Goal: Task Accomplishment & Management: Use online tool/utility

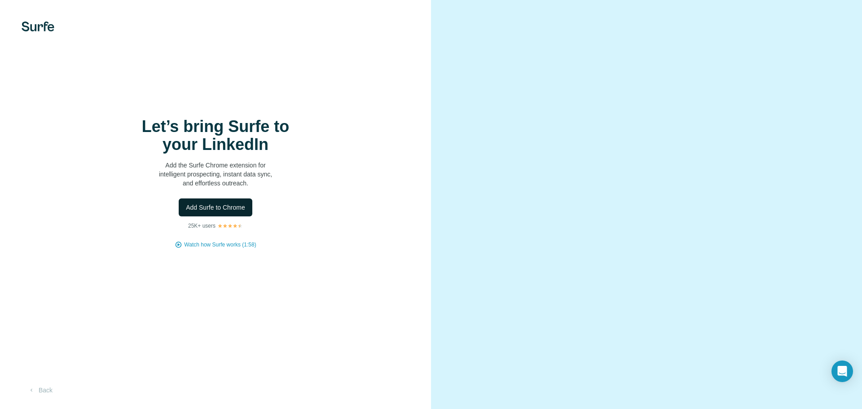
click at [227, 208] on span "Add Surfe to Chrome" at bounding box center [215, 207] width 59 height 9
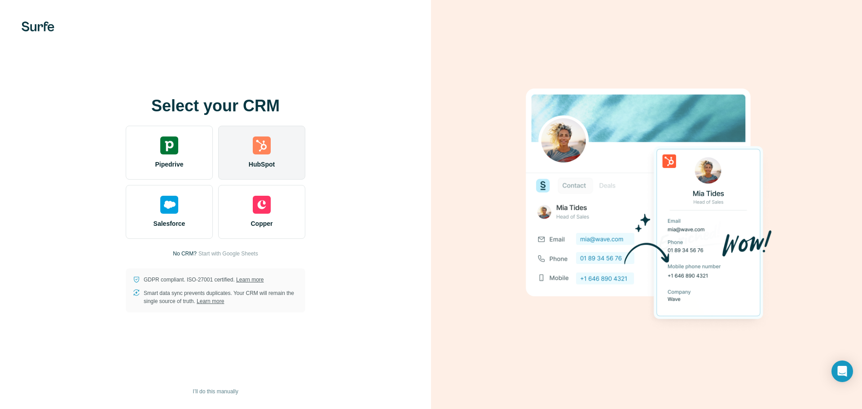
click at [255, 150] on img at bounding box center [262, 146] width 18 height 18
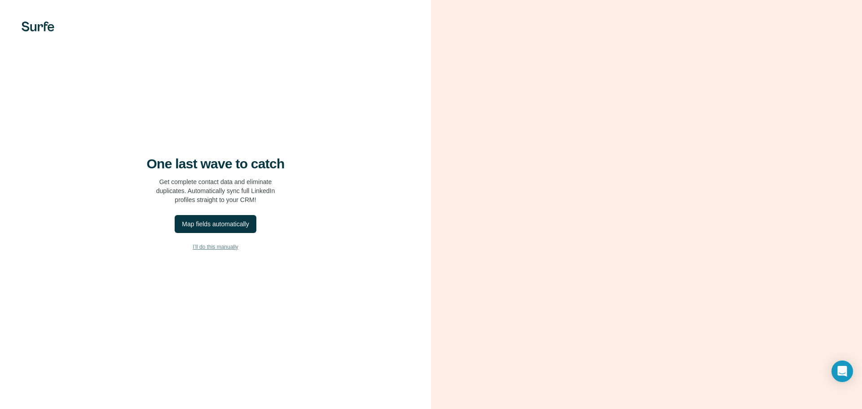
click at [203, 247] on span "I’ll do this manually" at bounding box center [215, 247] width 45 height 8
